Goal: Register for event/course

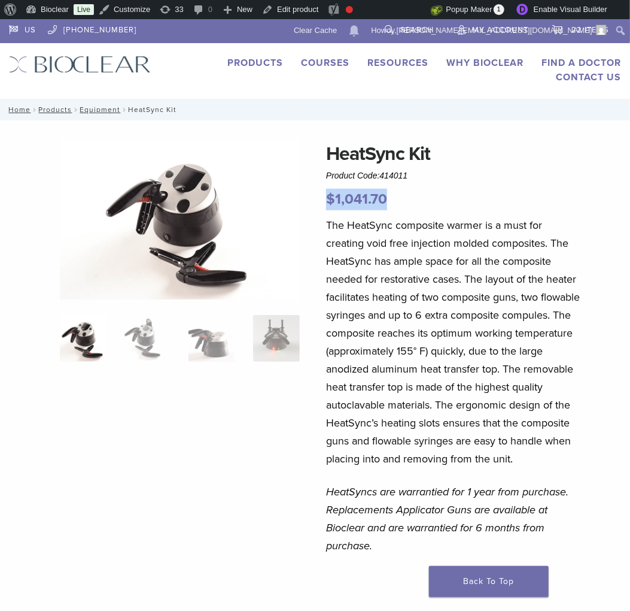
drag, startPoint x: 389, startPoint y: 201, endPoint x: 330, endPoint y: 200, distance: 59.3
click at [329, 200] on p "$ 1,041.70" at bounding box center [453, 200] width 255 height 22
copy bdi "$ 1,041.70"
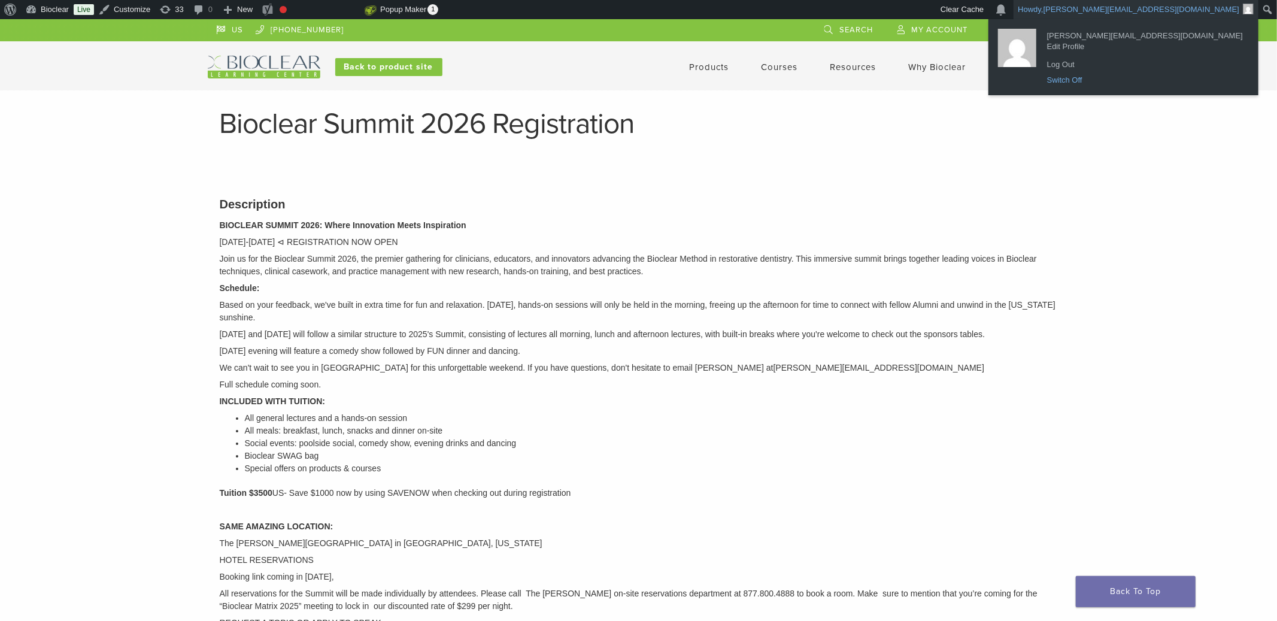
click at [1151, 82] on link "Switch Off" at bounding box center [1145, 80] width 208 height 16
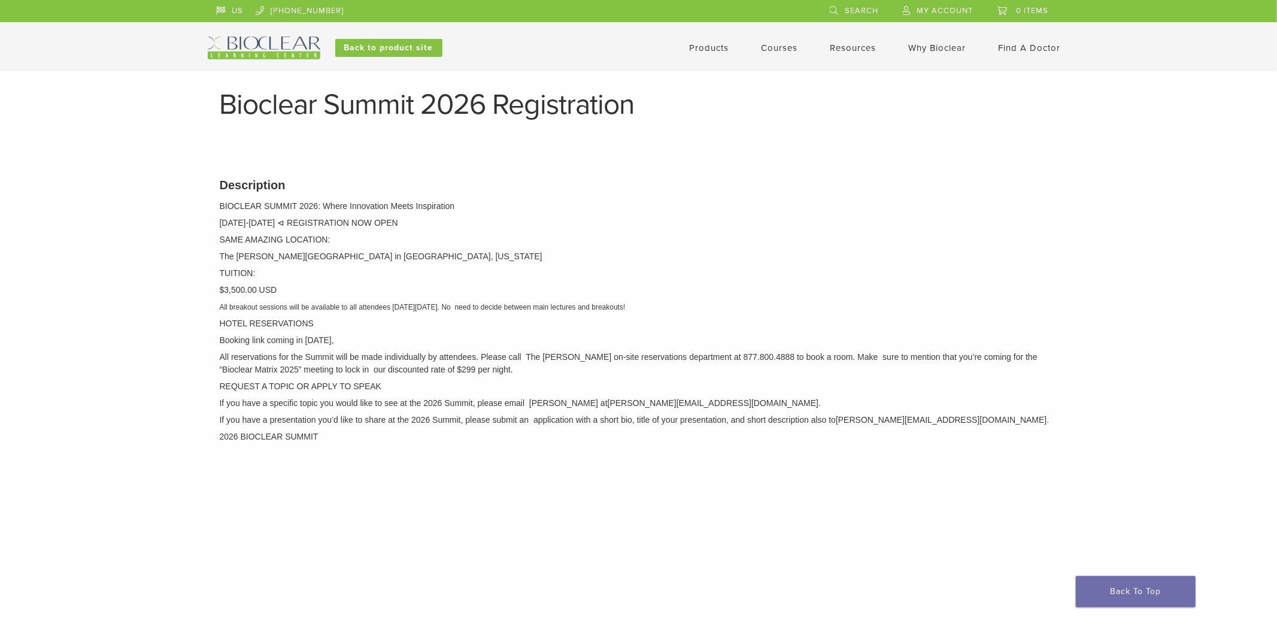
click at [444, 209] on p "BIOCLEAR SUMMIT 2026: Where Innovation Meets Inspiration" at bounding box center [639, 206] width 838 height 13
click at [421, 45] on link "Back to product site" at bounding box center [388, 48] width 107 height 18
click at [776, 47] on link "Courses" at bounding box center [779, 48] width 37 height 11
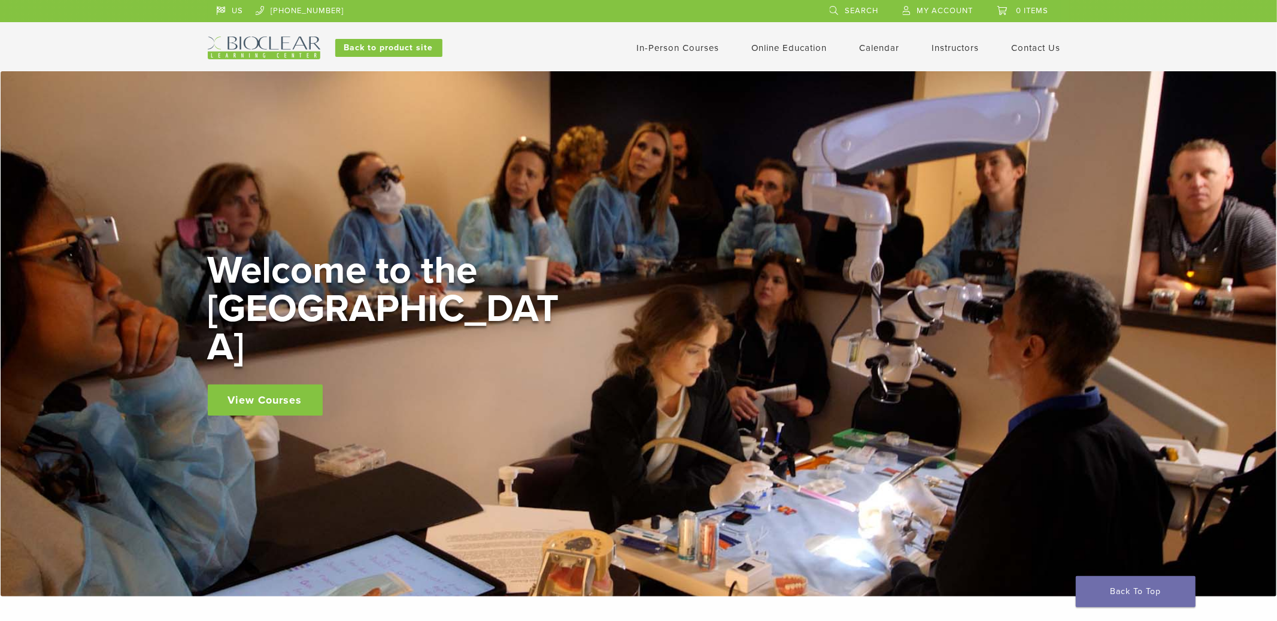
click at [878, 51] on link "Calendar" at bounding box center [880, 48] width 40 height 11
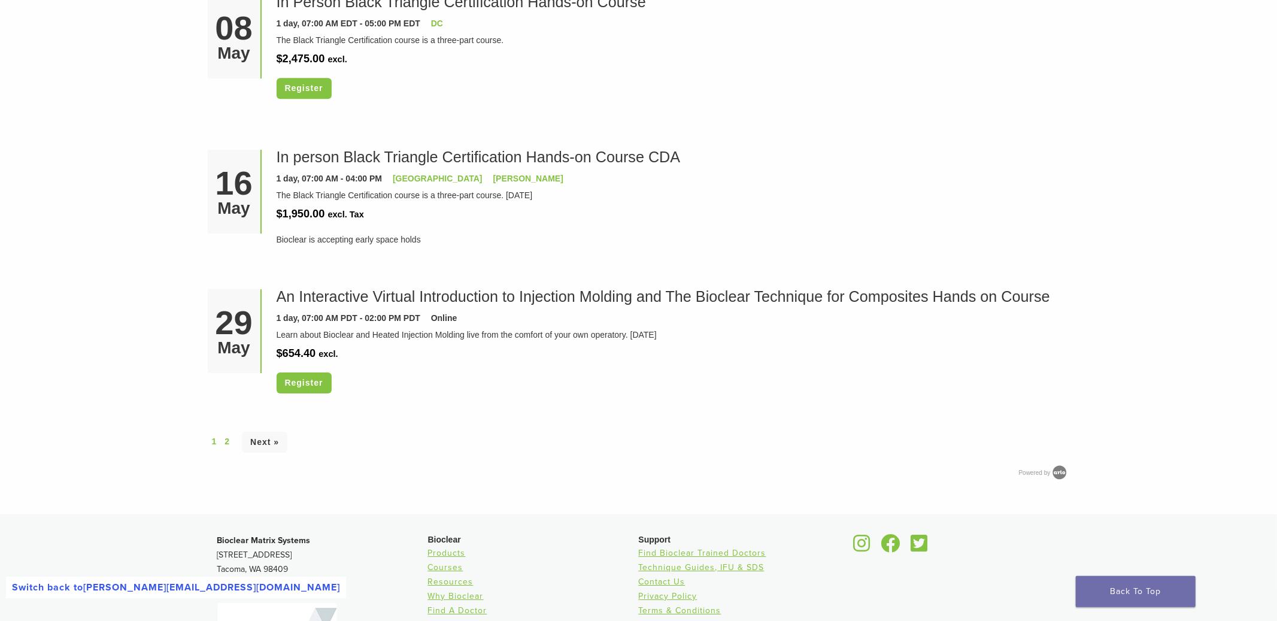
scroll to position [3152, 0]
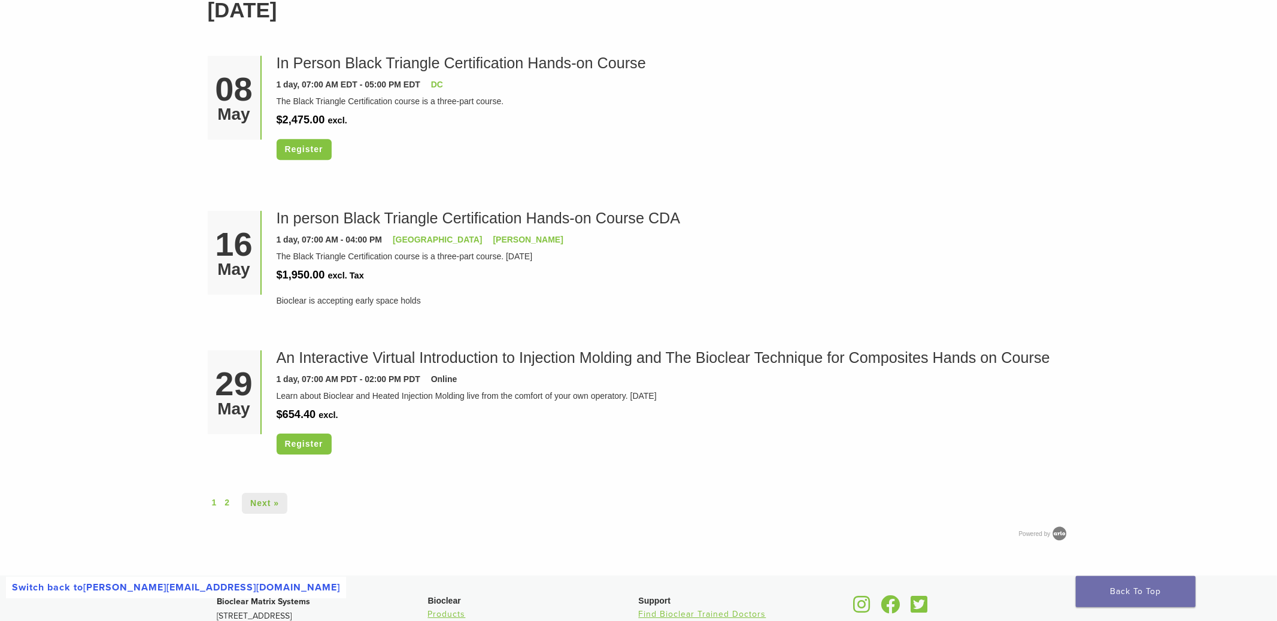
click at [264, 504] on link "Next »" at bounding box center [264, 503] width 45 height 21
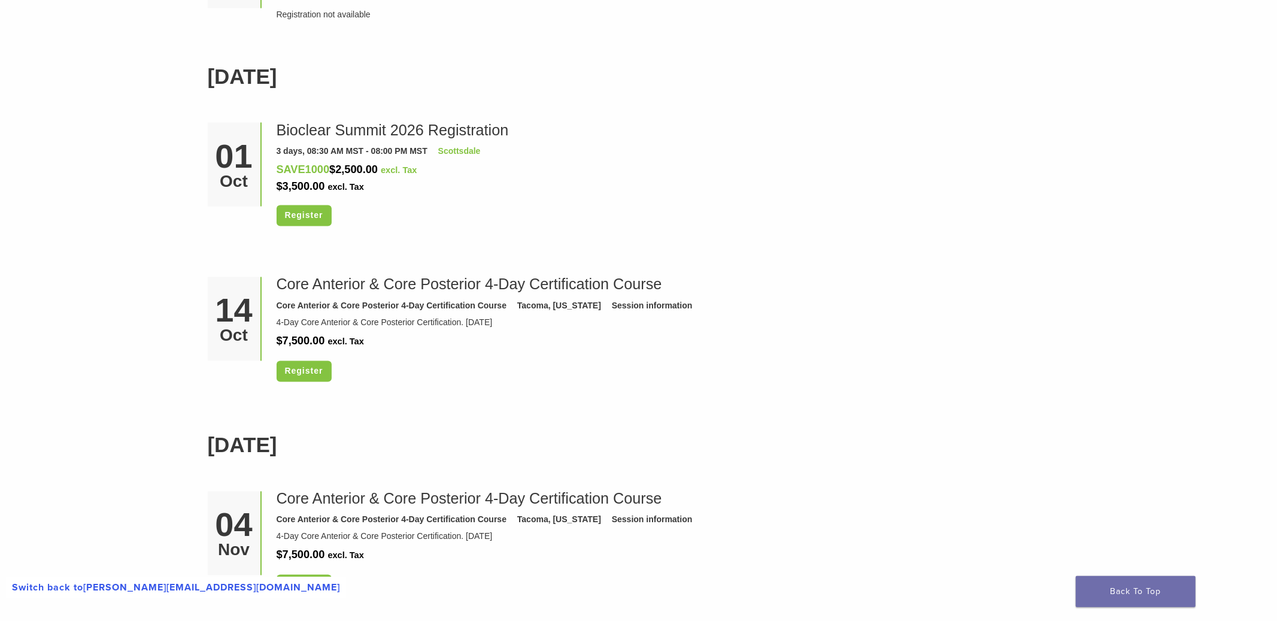
scroll to position [1710, 0]
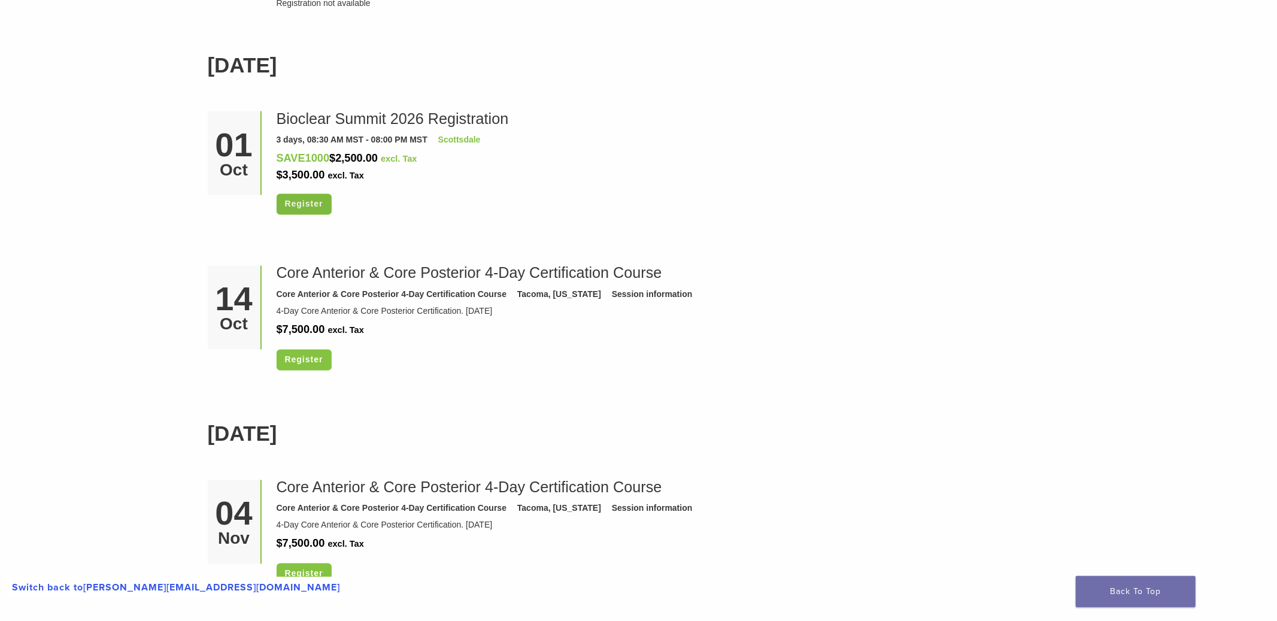
click at [306, 205] on link "Register" at bounding box center [304, 204] width 55 height 21
click at [335, 121] on link "Bioclear Summit 2026 Registration" at bounding box center [393, 118] width 232 height 17
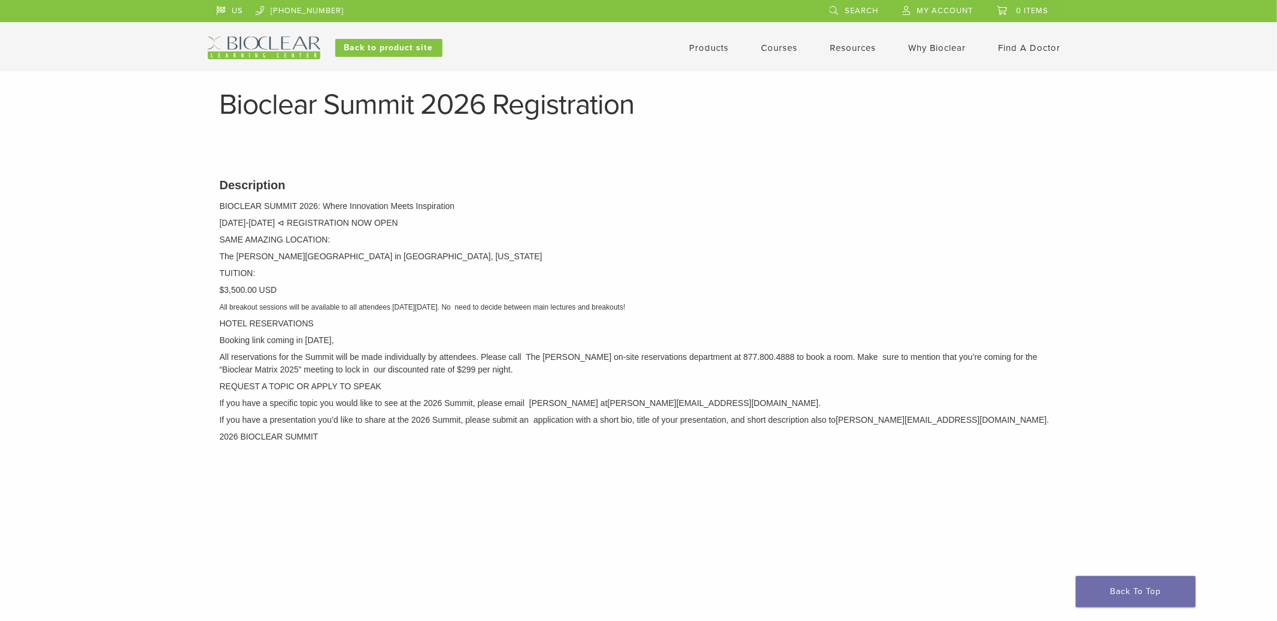
click at [779, 50] on link "Courses" at bounding box center [779, 48] width 37 height 11
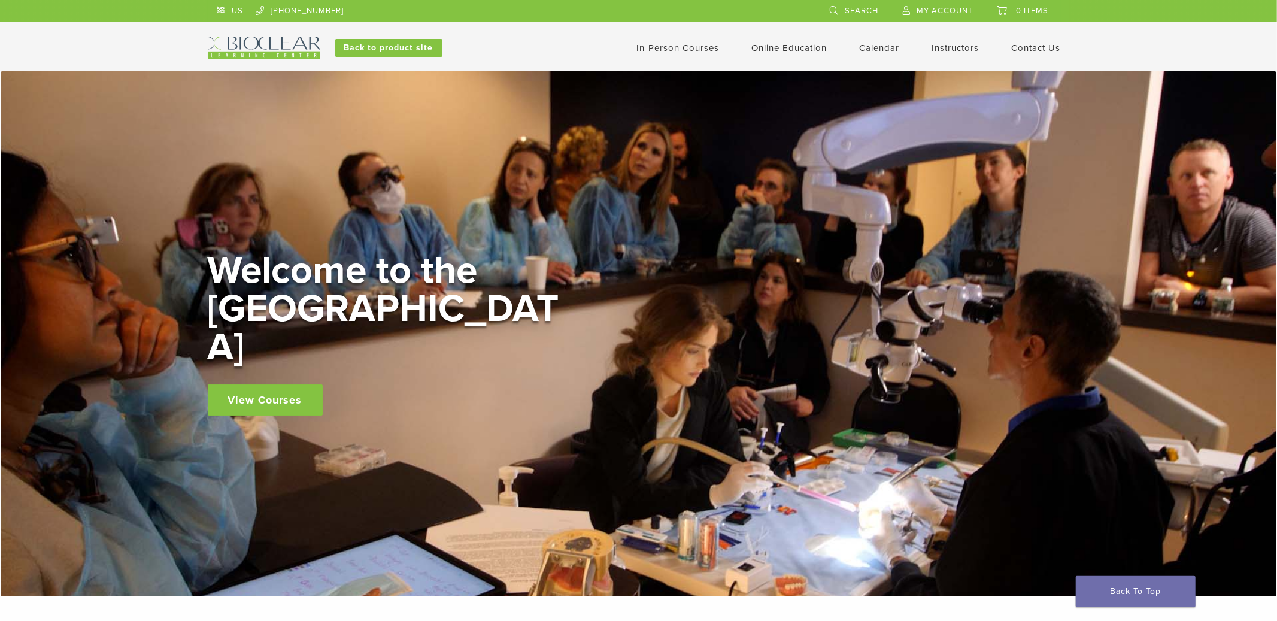
click at [878, 56] on div "In-Person Courses Online Education Interactive Self Guided Calendar Instructors…" at bounding box center [755, 48] width 645 height 23
click at [871, 43] on link "Calendar" at bounding box center [880, 48] width 40 height 11
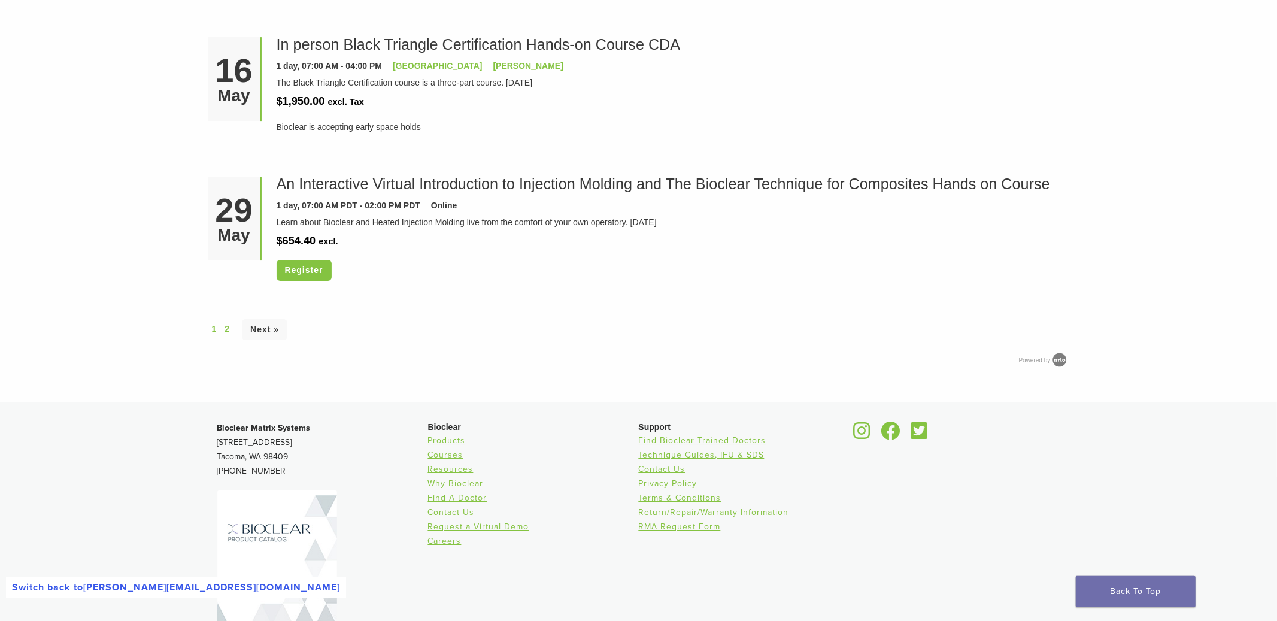
scroll to position [3336, 0]
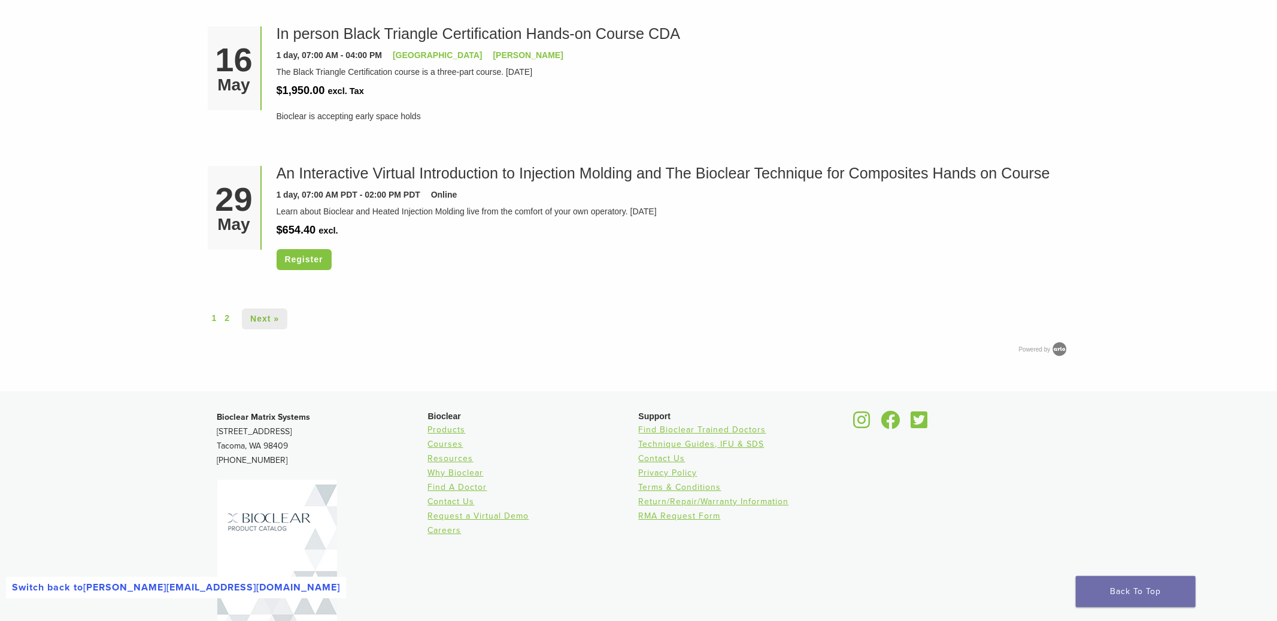
click at [269, 324] on link "Next »" at bounding box center [264, 318] width 45 height 21
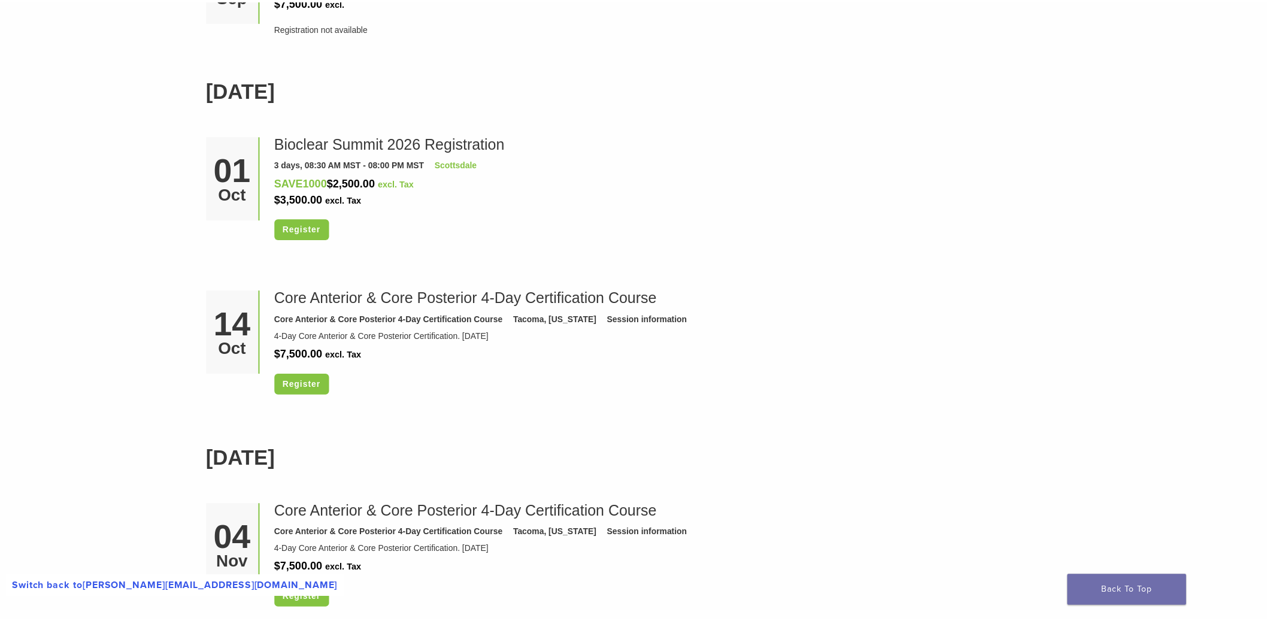
scroll to position [1706, 0]
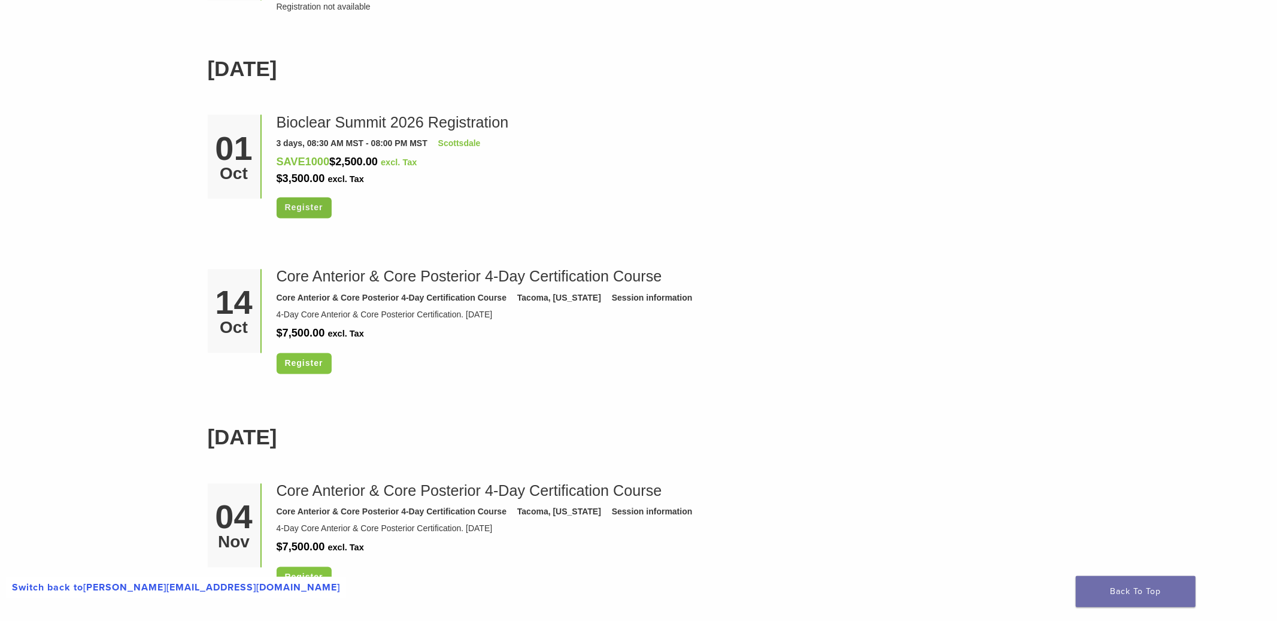
click at [311, 211] on link "Register" at bounding box center [304, 208] width 55 height 21
